Goal: Find specific page/section: Find specific page/section

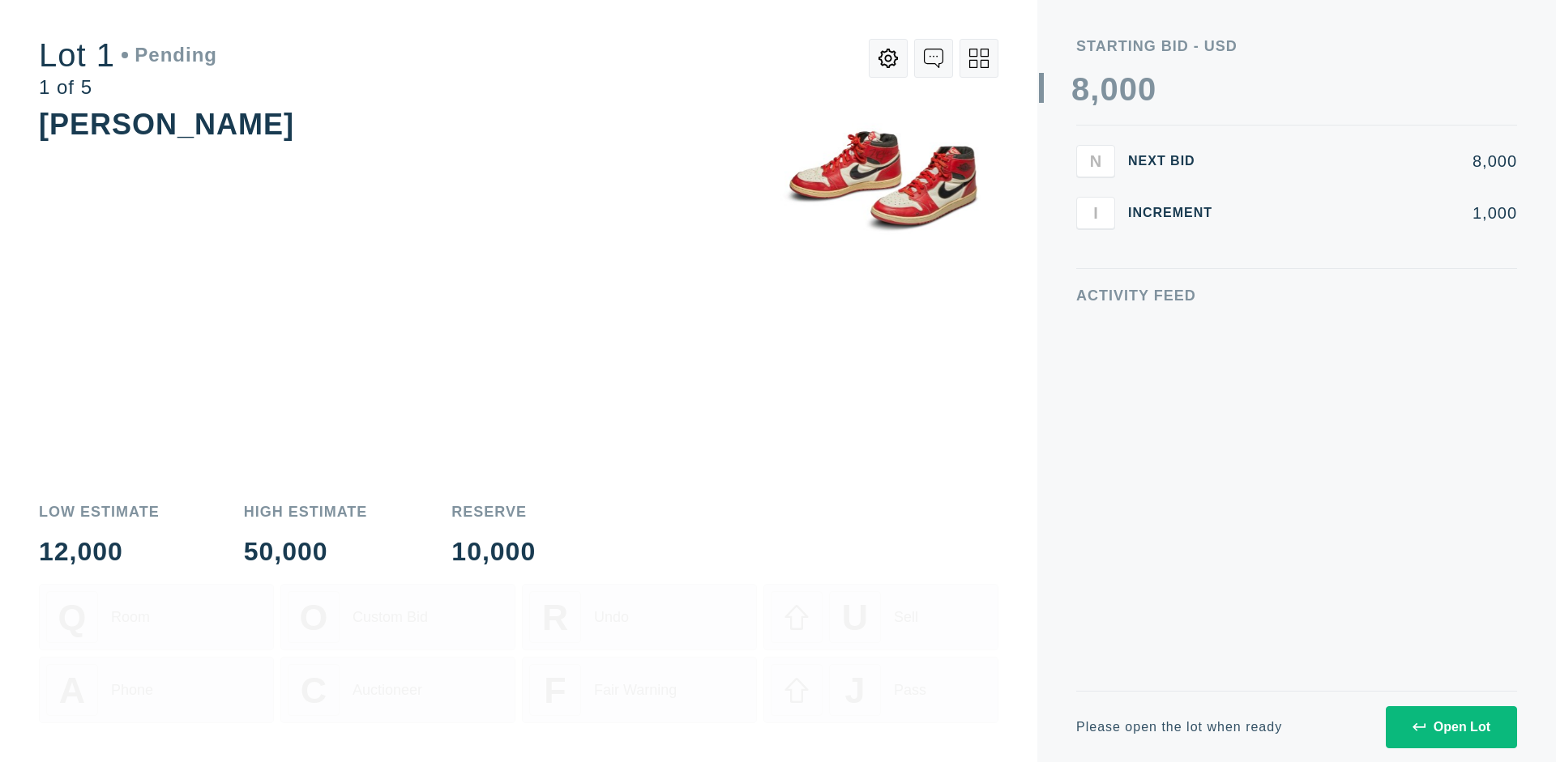
click at [1450, 727] on div "Open Lot" at bounding box center [1451, 727] width 78 height 15
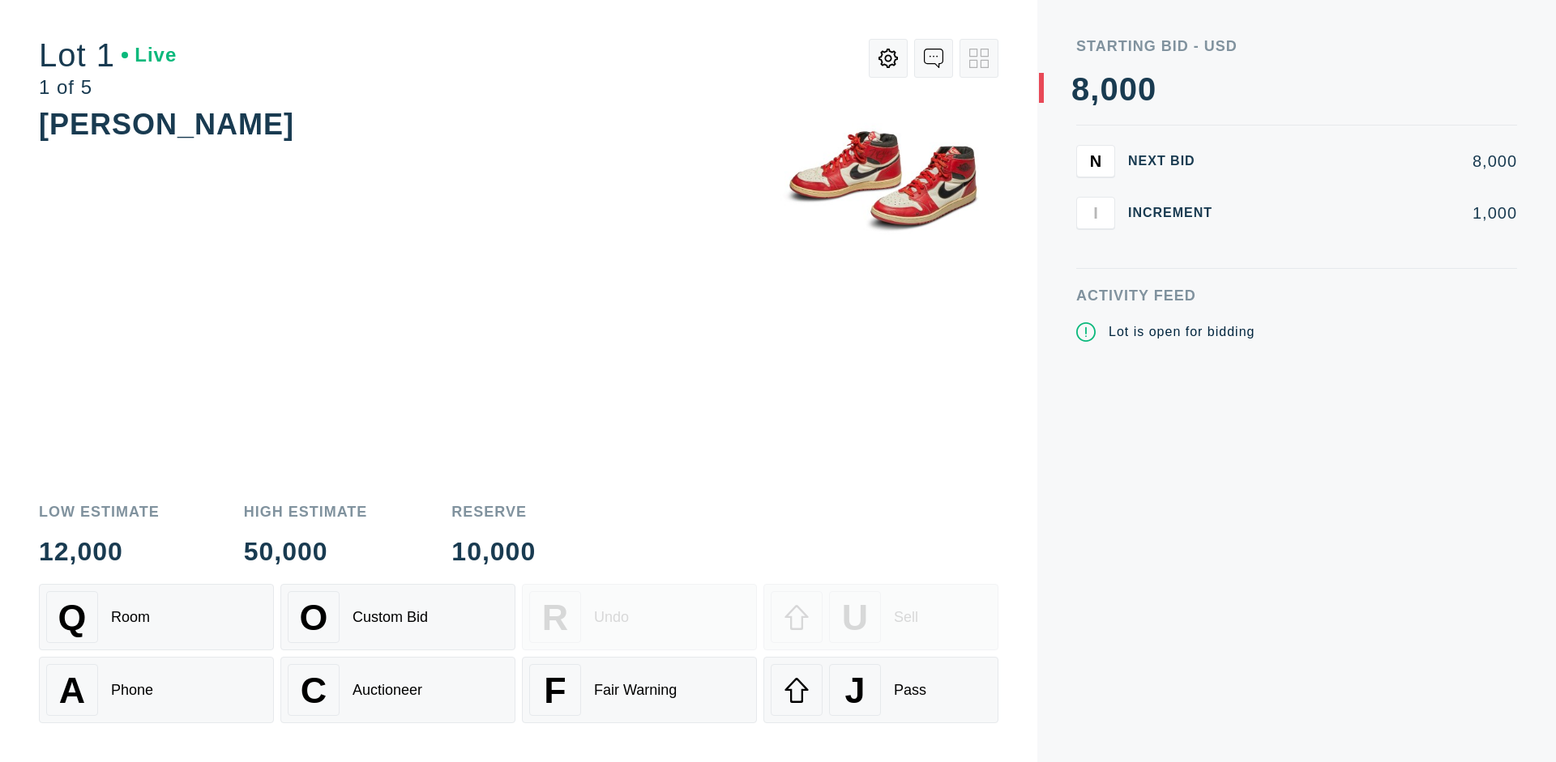
click at [156, 617] on div "Q Room" at bounding box center [156, 617] width 220 height 52
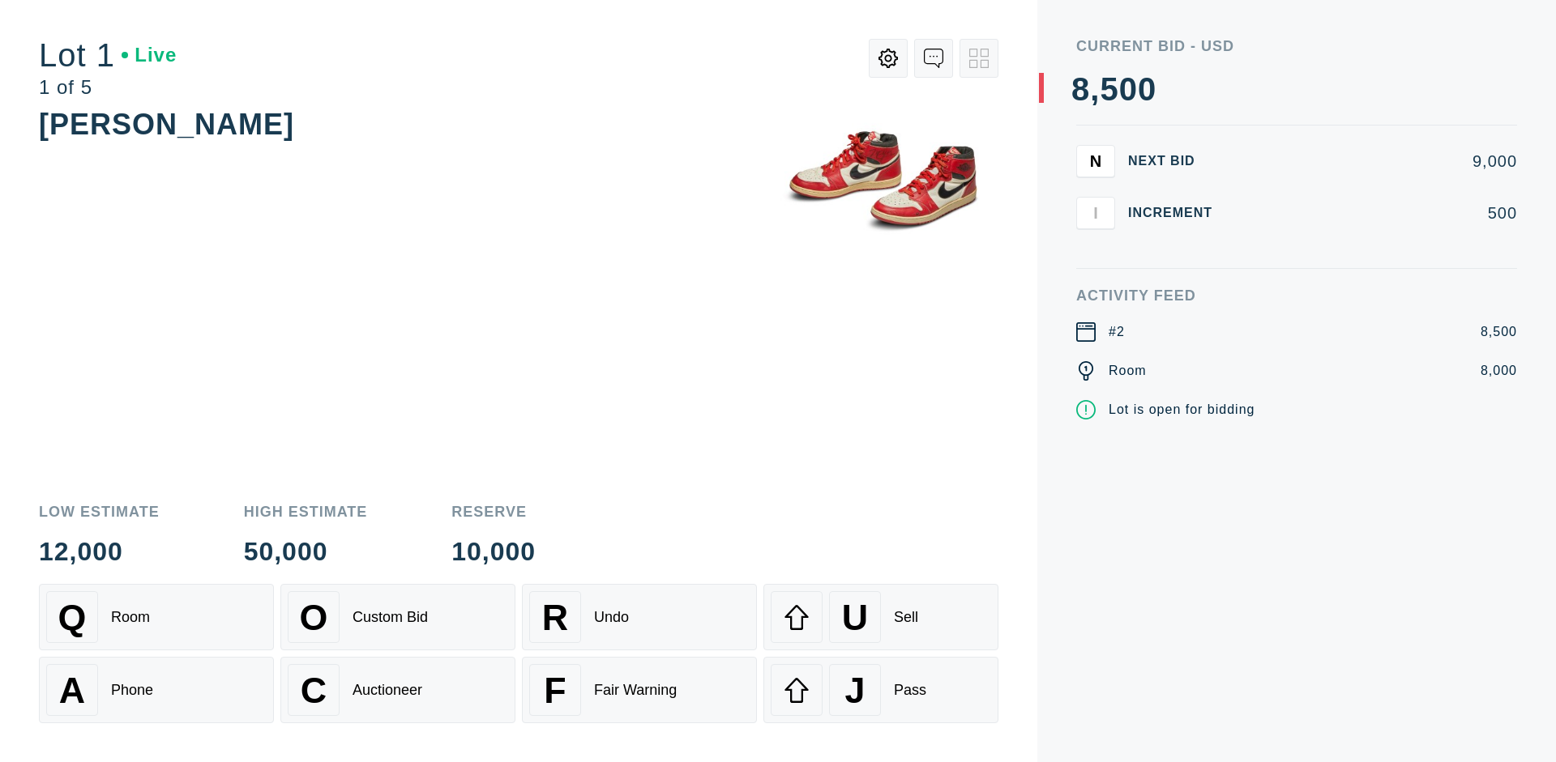
click at [156, 617] on div "Q Room" at bounding box center [156, 617] width 220 height 52
